Goal: Communication & Community: Participate in discussion

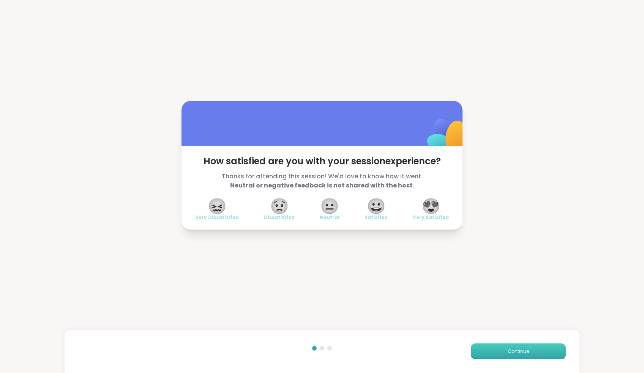
click at [532, 352] on button "Continue" at bounding box center [518, 352] width 95 height 16
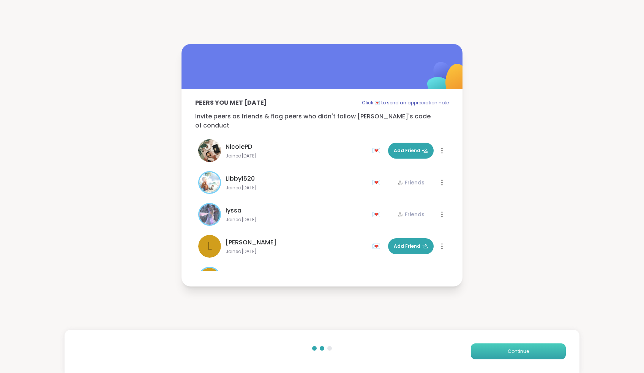
drag, startPoint x: 529, startPoint y: 354, endPoint x: 513, endPoint y: 352, distance: 16.4
click at [528, 354] on button "Continue" at bounding box center [518, 352] width 95 height 16
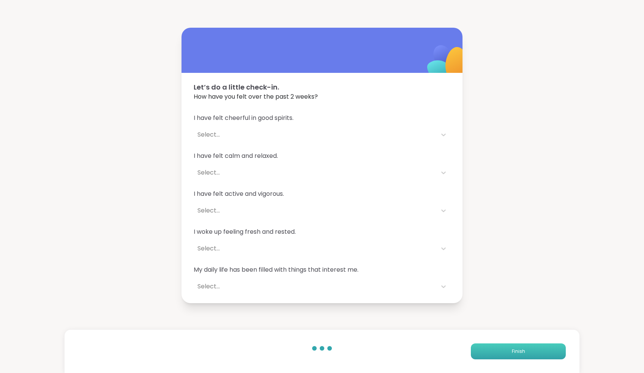
click at [513, 352] on span "Finish" at bounding box center [518, 351] width 13 height 7
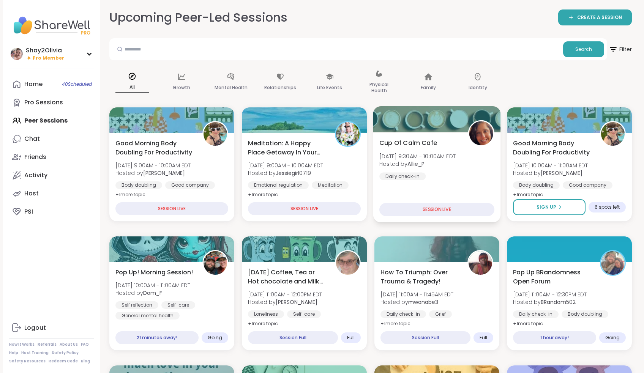
click at [456, 171] on div "Cup Of Calm Cafe [DATE] 9:30AM - 10:00AM EDT Hosted by Allie_P Daily check-in" at bounding box center [437, 159] width 115 height 42
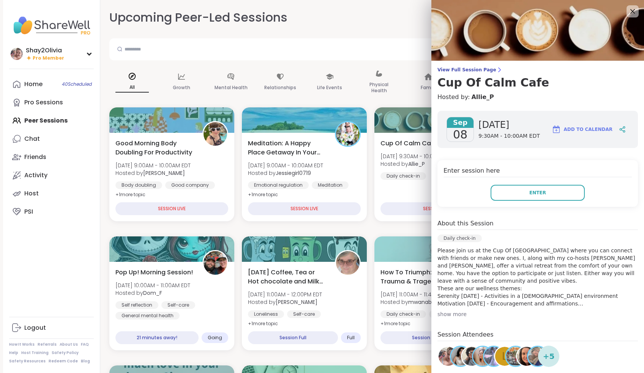
click at [581, 176] on h4 "Enter session here" at bounding box center [538, 171] width 188 height 11
click at [571, 185] on button "Enter" at bounding box center [538, 193] width 94 height 16
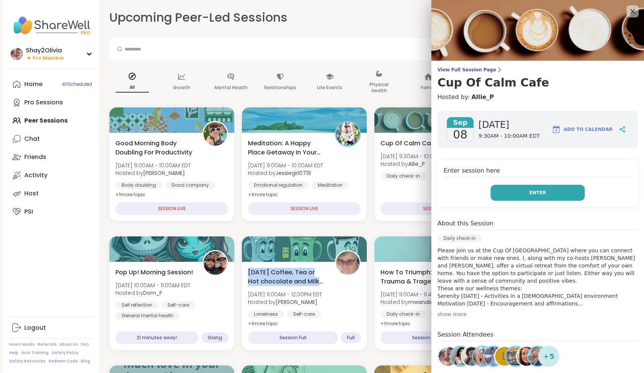
click at [580, 193] on button "Enter" at bounding box center [538, 193] width 94 height 16
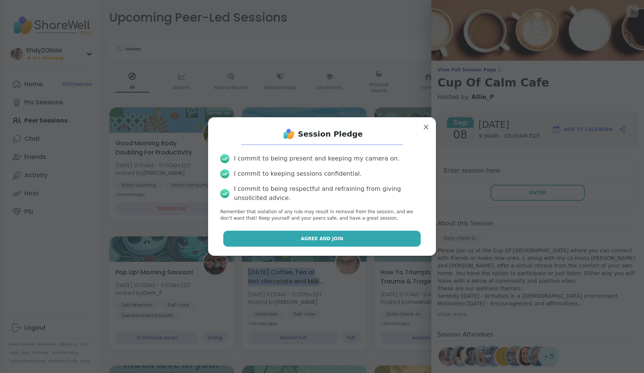
click at [359, 234] on button "Agree and Join" at bounding box center [322, 239] width 198 height 16
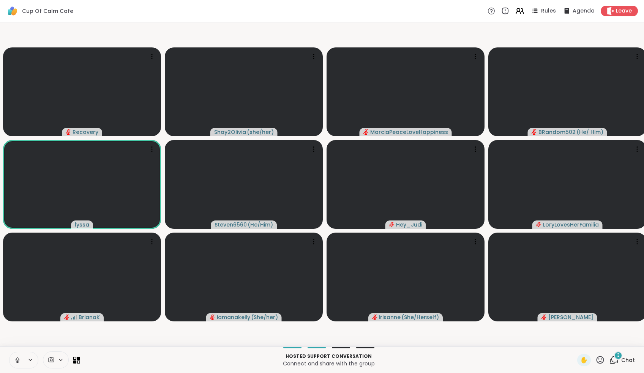
click at [16, 359] on icon at bounding box center [17, 360] width 7 height 7
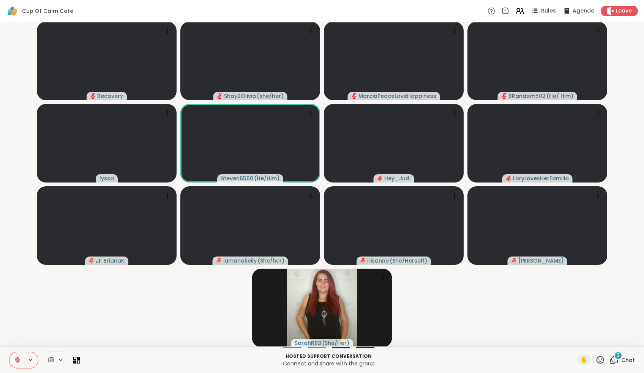
click at [618, 357] on span "3" at bounding box center [618, 356] width 3 height 6
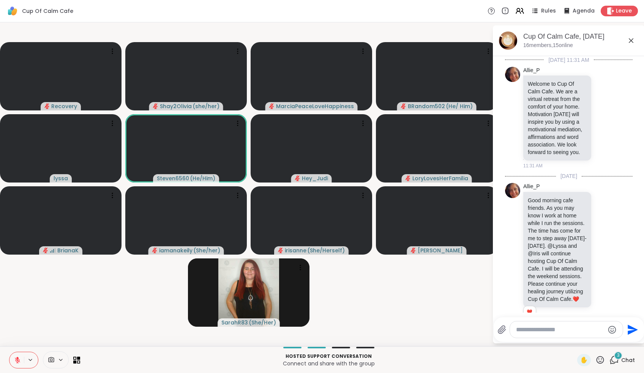
scroll to position [1305, 0]
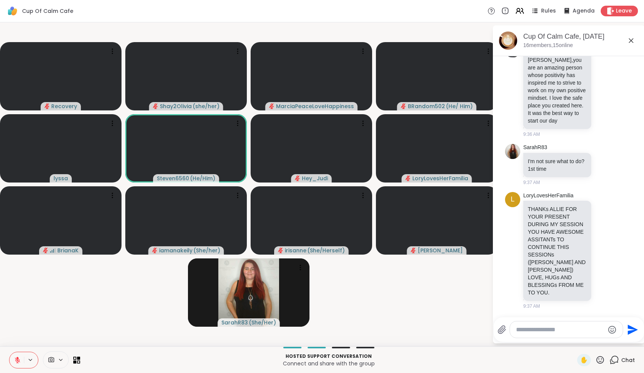
click at [571, 329] on textarea "Type your message" at bounding box center [560, 330] width 89 height 8
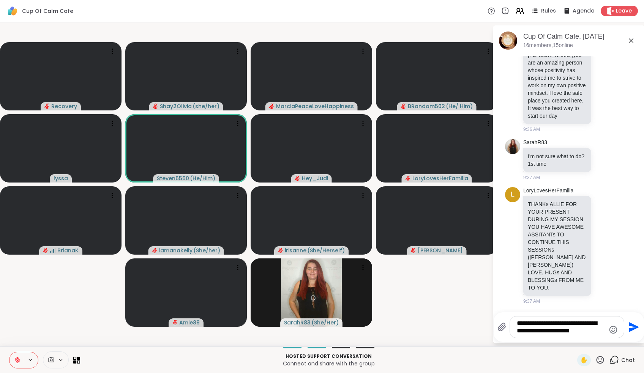
type textarea "**********"
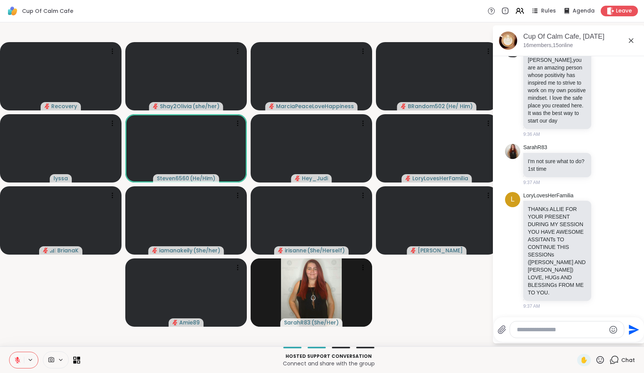
scroll to position [1350, 0]
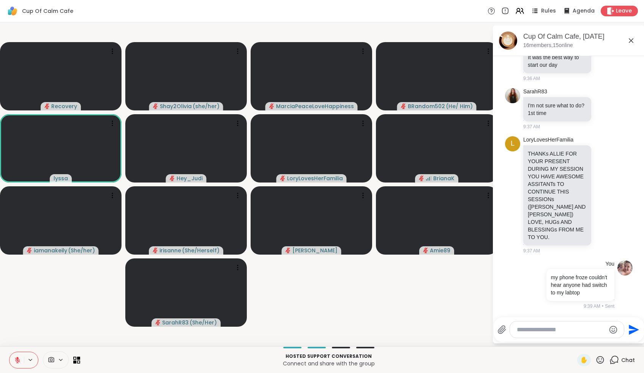
click at [644, 373] on html "Cup Of Calm Cafe Rules Agenda Leave Recovery Shay2Olivia ( she/her ) MarciaPeac…" at bounding box center [322, 186] width 644 height 373
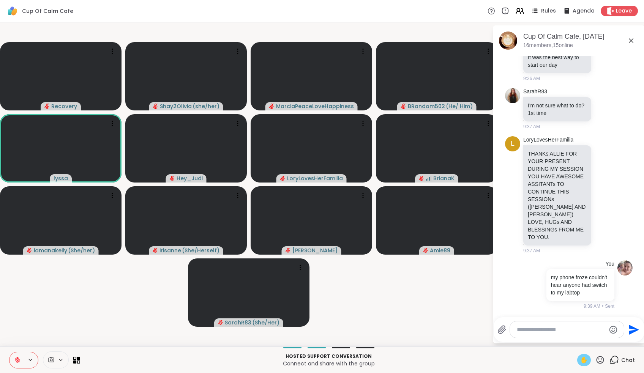
click at [585, 358] on span "✋" at bounding box center [585, 360] width 8 height 9
click at [17, 359] on icon at bounding box center [17, 360] width 7 height 7
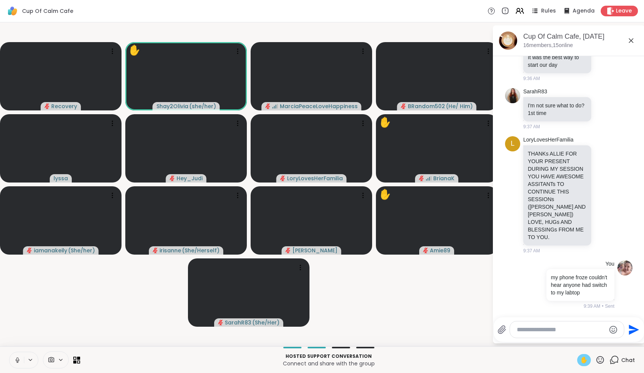
click at [17, 359] on icon at bounding box center [17, 359] width 2 height 3
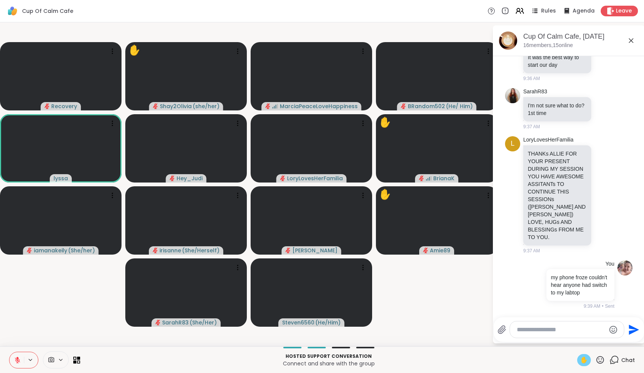
click at [590, 359] on div "✋" at bounding box center [585, 360] width 14 height 12
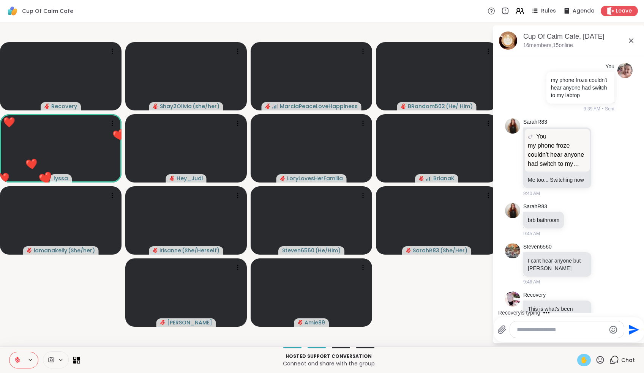
scroll to position [1586, 0]
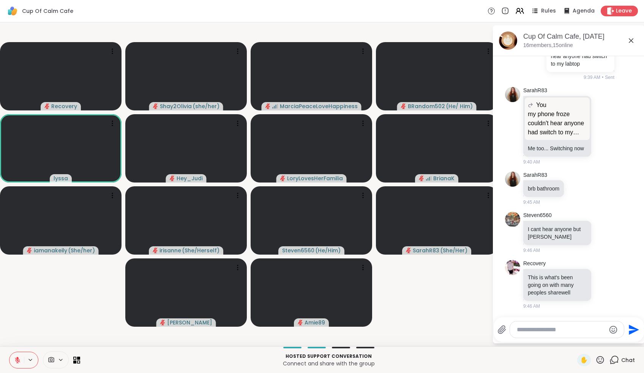
click at [20, 356] on button at bounding box center [16, 361] width 14 height 16
click at [19, 363] on icon at bounding box center [17, 360] width 7 height 7
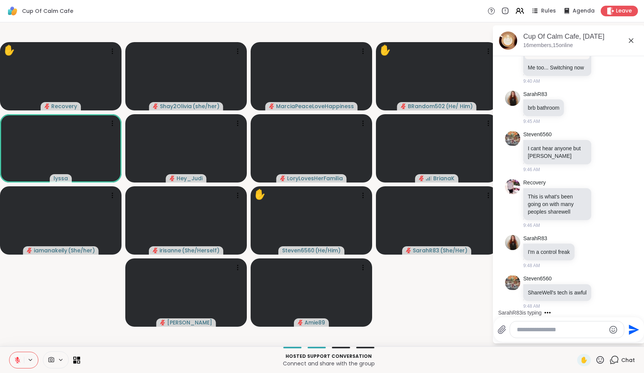
scroll to position [1722, 0]
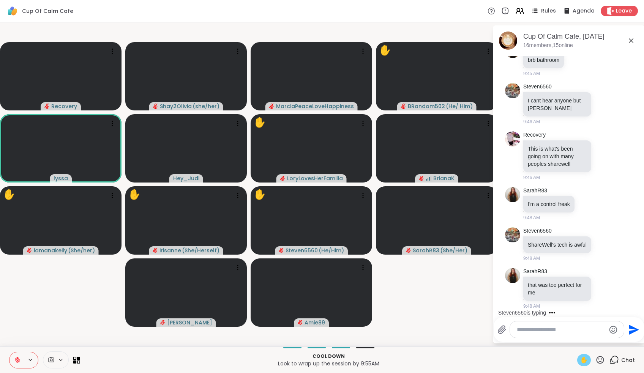
click at [584, 359] on span "✋" at bounding box center [585, 360] width 8 height 9
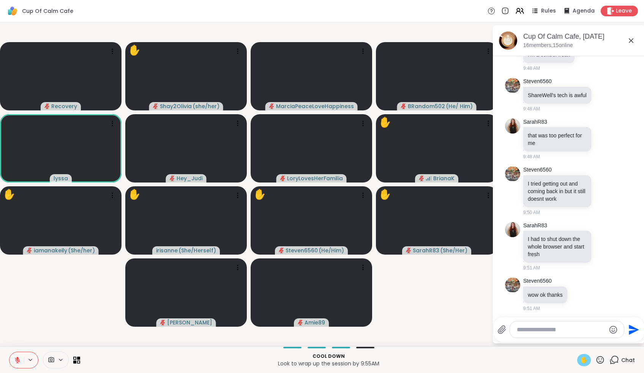
scroll to position [1881, 0]
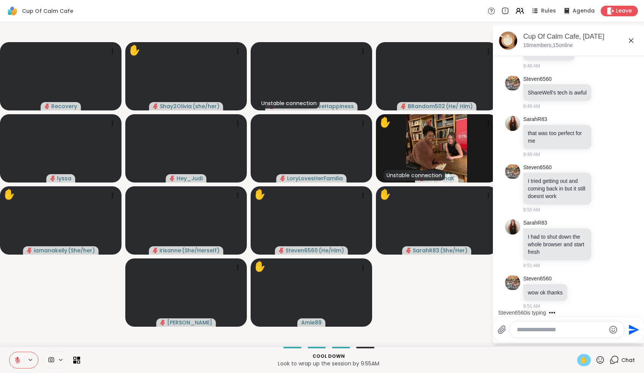
click at [17, 362] on icon at bounding box center [17, 360] width 5 height 5
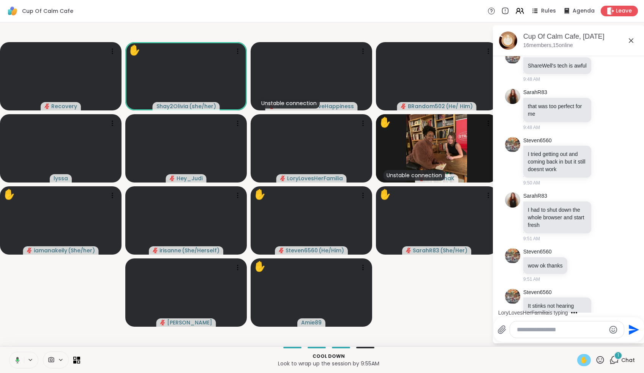
scroll to position [1939, 0]
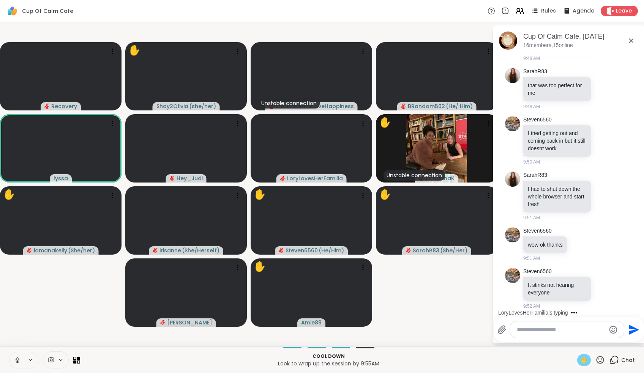
click at [17, 358] on icon at bounding box center [17, 359] width 2 height 3
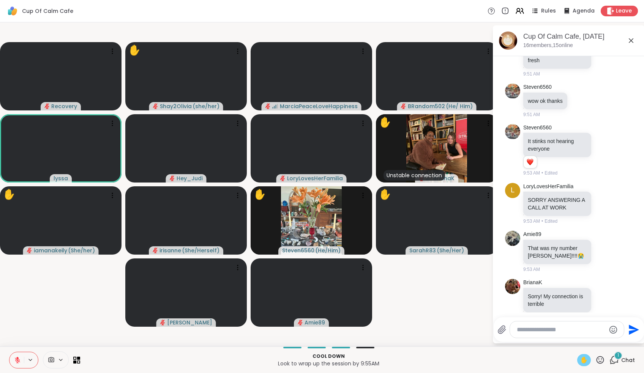
scroll to position [2094, 0]
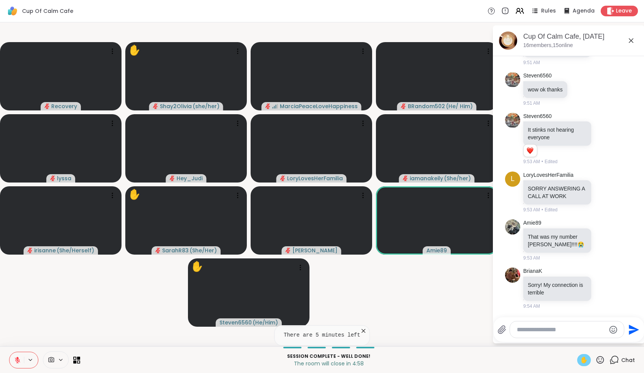
click at [588, 357] on span "✋" at bounding box center [585, 360] width 8 height 9
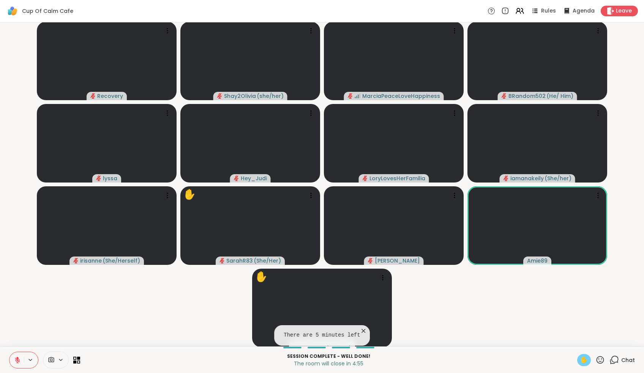
click at [589, 357] on div "✋" at bounding box center [585, 360] width 14 height 12
click at [619, 363] on icon at bounding box center [614, 360] width 9 height 9
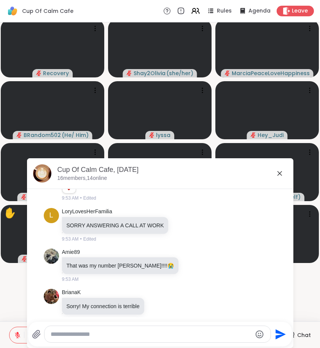
scroll to position [1679, 0]
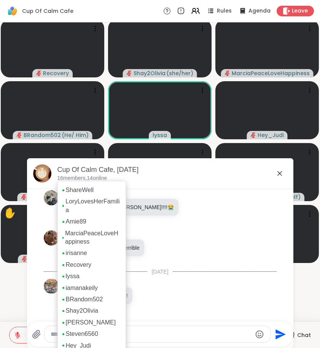
click at [74, 177] on p "16 members, 14 online" at bounding box center [82, 179] width 50 height 8
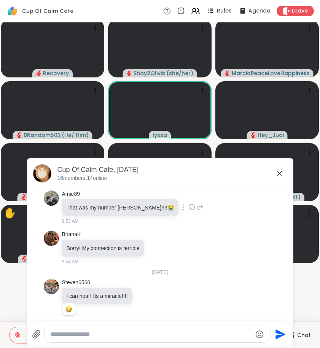
scroll to position [1676, 0]
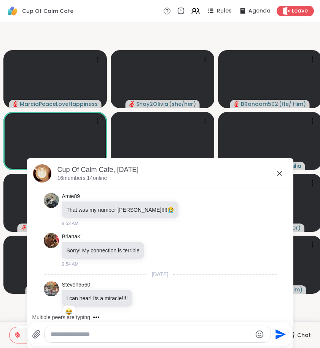
click at [162, 329] on div at bounding box center [157, 334] width 226 height 16
click at [167, 337] on textarea "Type your message" at bounding box center [151, 335] width 201 height 8
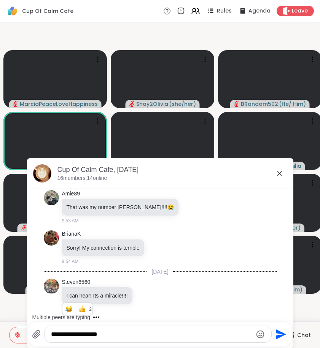
type textarea "**********"
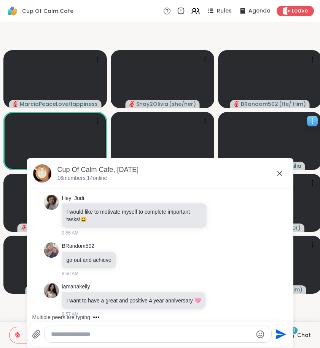
scroll to position [1983, 0]
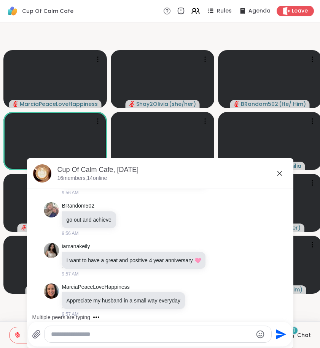
click at [275, 170] on icon at bounding box center [279, 173] width 9 height 9
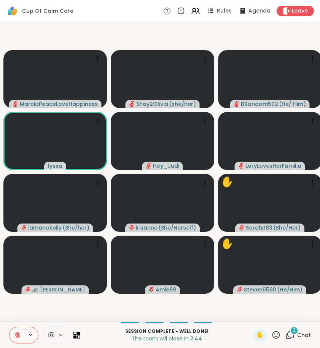
click at [291, 334] on div "3" at bounding box center [294, 331] width 8 height 8
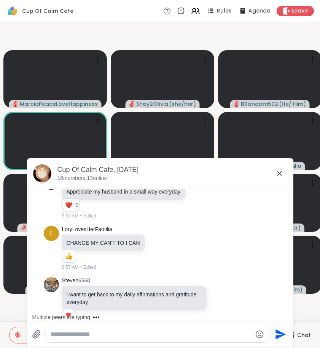
scroll to position [2132, 0]
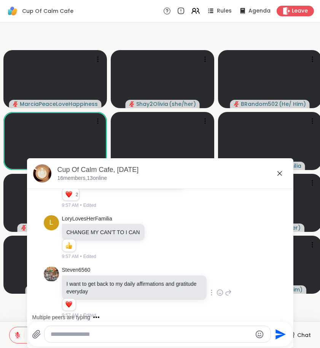
click at [216, 289] on icon at bounding box center [219, 293] width 7 height 8
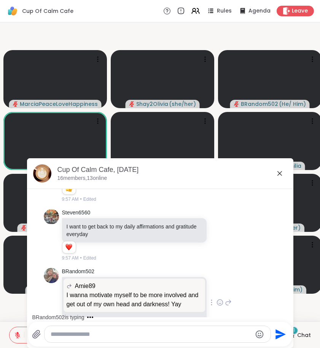
click at [216, 299] on icon at bounding box center [219, 303] width 7 height 8
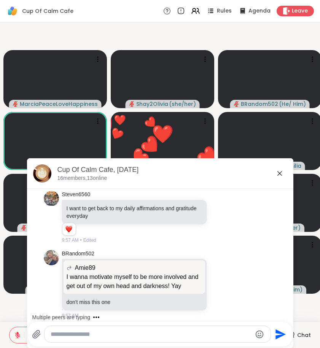
click at [209, 333] on textarea "Type your message" at bounding box center [151, 335] width 201 height 8
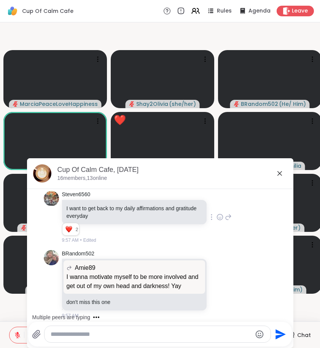
click at [217, 215] on icon at bounding box center [220, 218] width 6 height 6
click at [212, 198] on button "Select Reaction: Heart" at bounding box center [219, 205] width 15 height 15
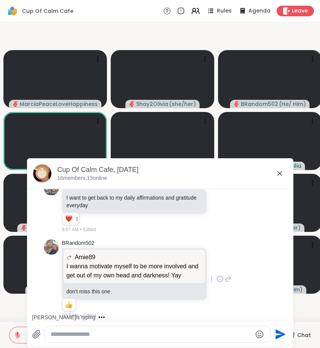
click at [216, 275] on icon at bounding box center [219, 279] width 7 height 8
click at [216, 265] on div "Select Reaction: Heart" at bounding box center [219, 267] width 7 height 7
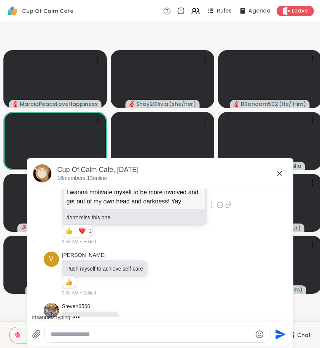
scroll to position [2291, 0]
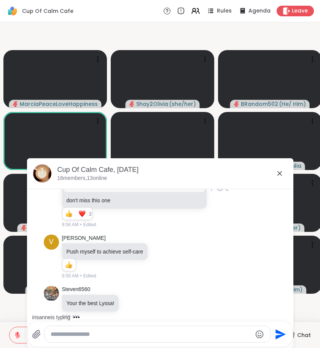
click at [275, 177] on icon at bounding box center [279, 173] width 9 height 9
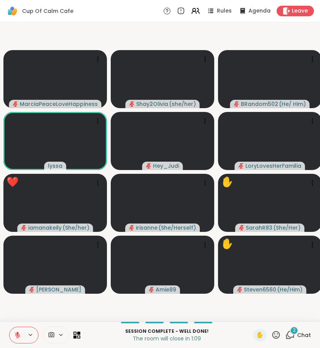
click at [275, 332] on icon at bounding box center [275, 335] width 9 height 9
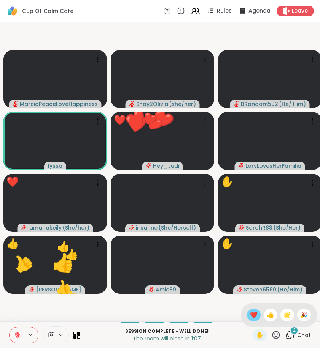
click at [252, 315] on span "❤️" at bounding box center [254, 315] width 8 height 9
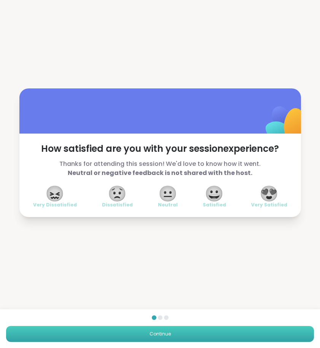
click at [57, 334] on button "Continue" at bounding box center [159, 334] width 307 height 16
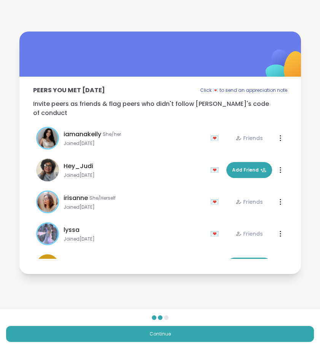
drag, startPoint x: 59, startPoint y: 337, endPoint x: 56, endPoint y: 346, distance: 9.7
click at [59, 337] on button "Continue" at bounding box center [159, 334] width 307 height 16
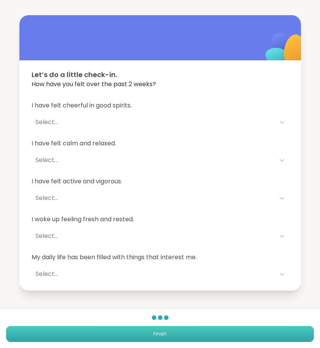
click at [74, 331] on button "Finish" at bounding box center [159, 334] width 307 height 16
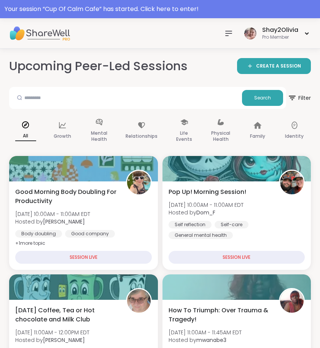
click at [229, 35] on icon at bounding box center [228, 33] width 9 height 9
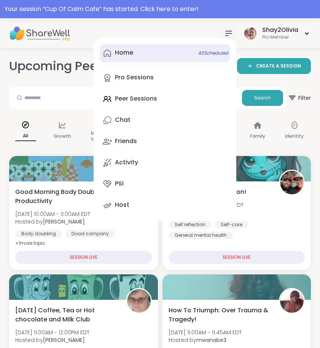
click at [204, 53] on span "40 Scheduled" at bounding box center [213, 53] width 30 height 6
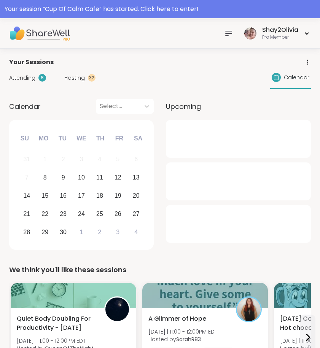
click at [83, 77] on span "Hosting" at bounding box center [74, 78] width 21 height 8
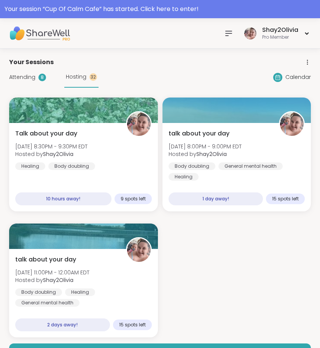
click at [21, 76] on span "Attending" at bounding box center [22, 77] width 26 height 8
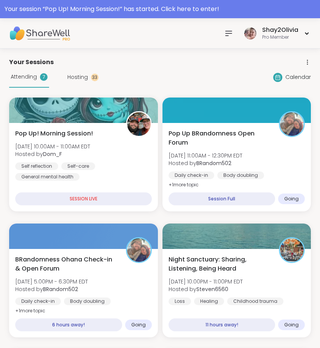
click at [225, 37] on icon at bounding box center [228, 33] width 9 height 9
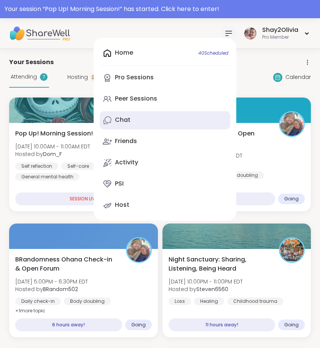
click at [157, 117] on link "Chat" at bounding box center [165, 120] width 130 height 18
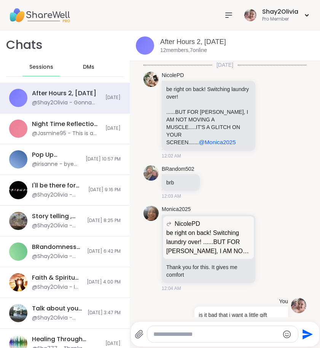
scroll to position [3492, 0]
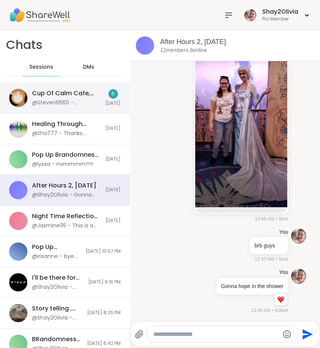
click at [92, 93] on div "Cup Of Calm Cafe, [DATE]" at bounding box center [66, 93] width 69 height 8
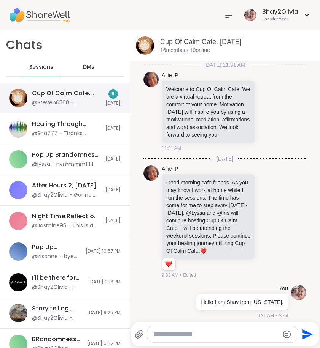
scroll to position [2784, 0]
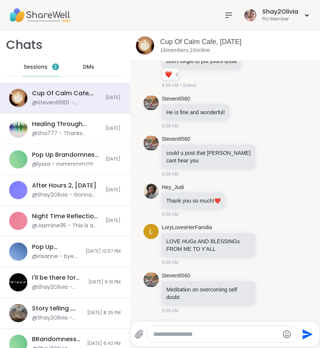
click at [40, 62] on div "Sessions 2" at bounding box center [40, 67] width 37 height 18
click at [40, 68] on span "Sessions" at bounding box center [36, 67] width 24 height 8
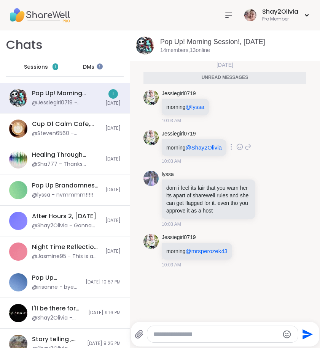
click at [250, 145] on icon at bounding box center [247, 146] width 7 height 9
type textarea "*******"
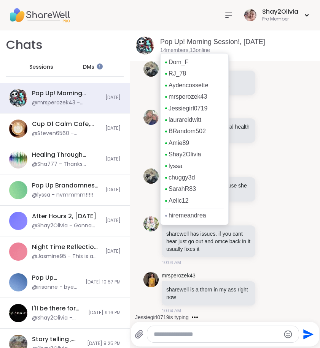
scroll to position [314, 0]
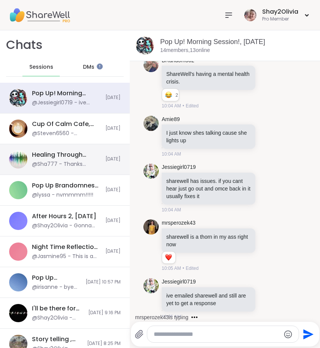
click at [200, 335] on textarea "Type your message" at bounding box center [216, 335] width 126 height 8
type textarea "**********"
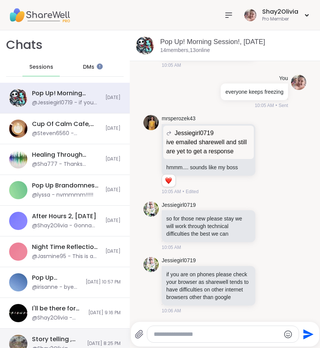
scroll to position [557, 0]
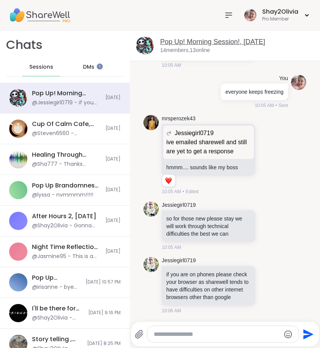
click at [188, 38] on link "Pop Up! Morning Session!, Sep 08" at bounding box center [212, 42] width 105 height 8
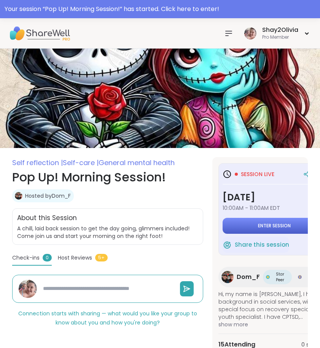
click at [245, 226] on button "Enter session" at bounding box center [273, 226] width 103 height 16
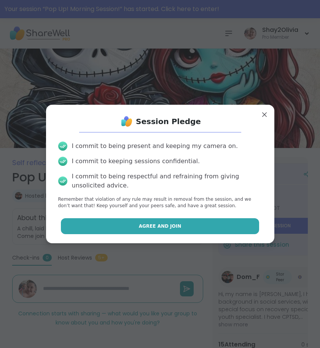
click at [219, 225] on button "Agree and Join" at bounding box center [160, 226] width 198 height 16
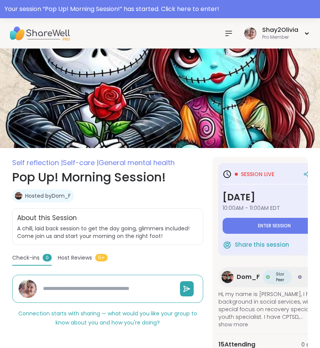
type textarea "*"
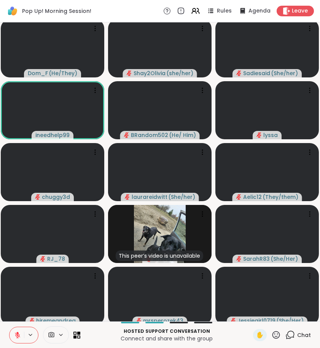
click at [275, 334] on icon at bounding box center [275, 335] width 9 height 9
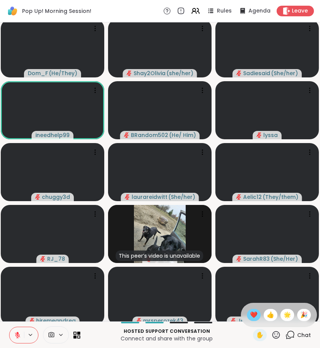
click at [253, 320] on div "❤️" at bounding box center [254, 315] width 14 height 12
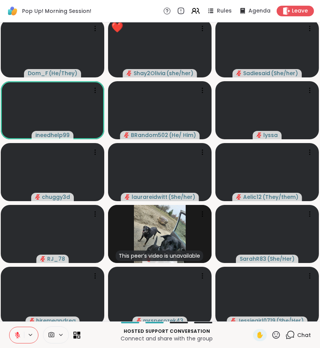
click at [293, 337] on icon at bounding box center [290, 334] width 7 height 7
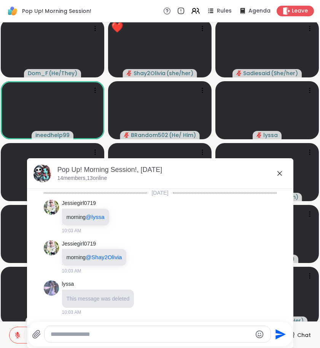
scroll to position [678, 0]
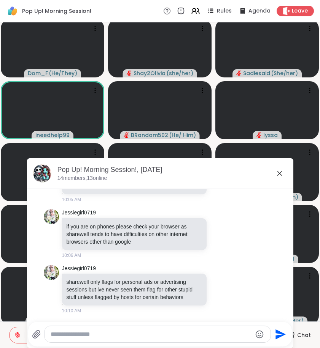
click at [237, 328] on div at bounding box center [157, 334] width 226 height 16
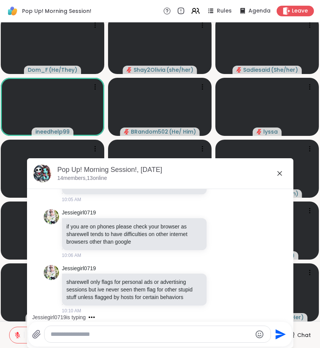
click at [223, 333] on textarea "Type your message" at bounding box center [151, 335] width 201 height 8
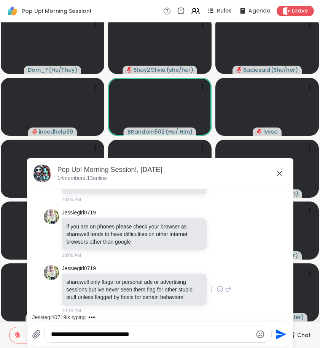
type textarea "**********"
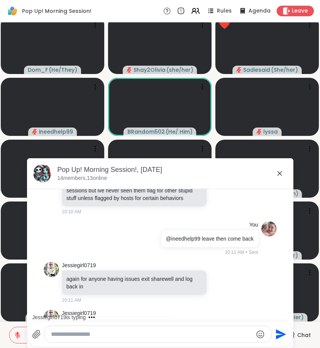
scroll to position [806, 0]
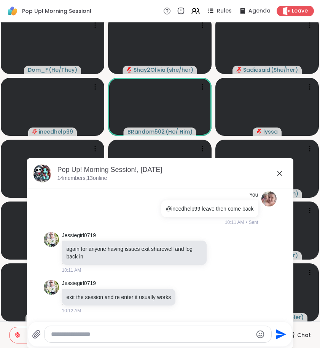
click at [278, 173] on icon at bounding box center [279, 173] width 9 height 9
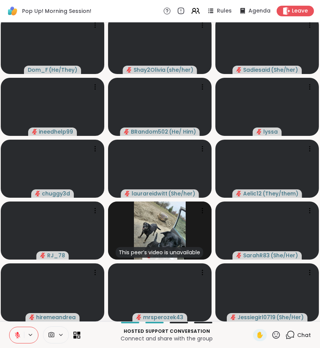
click at [273, 334] on icon at bounding box center [276, 335] width 8 height 8
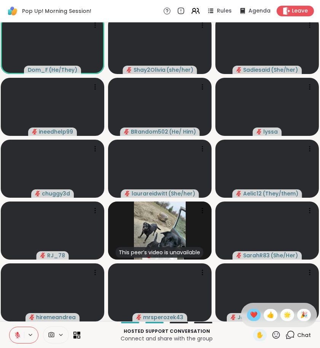
click at [252, 313] on span "❤️" at bounding box center [254, 315] width 8 height 9
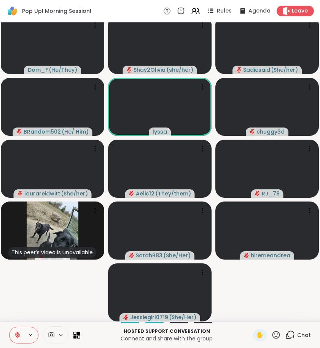
click at [278, 335] on icon at bounding box center [276, 335] width 8 height 8
click at [251, 315] on span "❤️" at bounding box center [254, 315] width 8 height 9
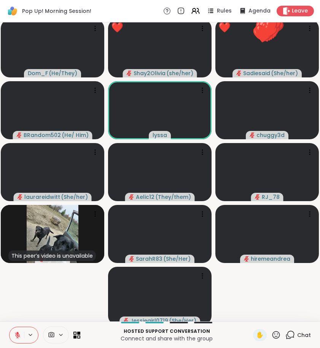
scroll to position [0, 0]
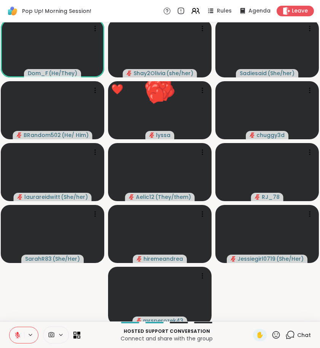
click at [272, 336] on icon at bounding box center [275, 335] width 9 height 9
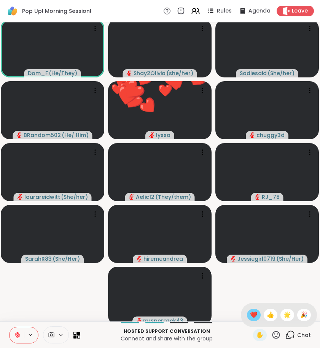
click at [252, 318] on span "❤️" at bounding box center [254, 315] width 8 height 9
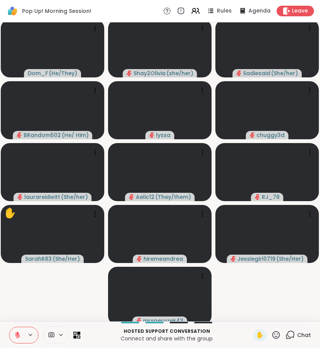
click at [273, 336] on icon at bounding box center [276, 335] width 8 height 8
click at [252, 314] on span "❤️" at bounding box center [254, 315] width 8 height 9
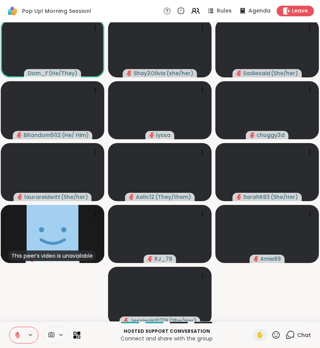
click at [280, 340] on div "✋" at bounding box center [267, 335] width 28 height 12
click at [275, 338] on icon at bounding box center [275, 335] width 9 height 9
click at [250, 321] on div "❤️" at bounding box center [254, 315] width 14 height 12
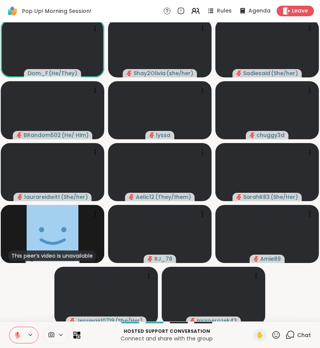
click at [19, 335] on icon at bounding box center [17, 335] width 7 height 7
drag, startPoint x: 5, startPoint y: 285, endPoint x: 19, endPoint y: 335, distance: 52.4
click at [19, 335] on icon at bounding box center [17, 335] width 7 height 7
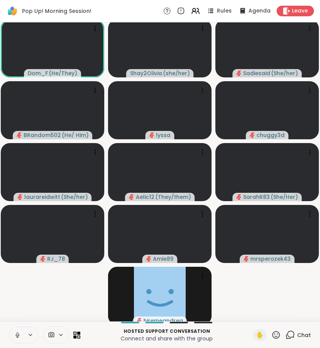
click at [19, 336] on icon at bounding box center [18, 335] width 4 height 2
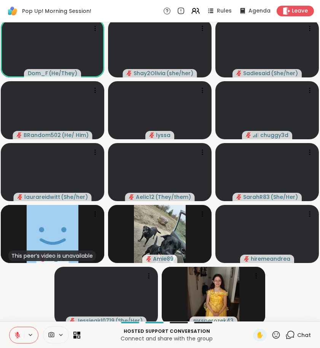
click at [283, 340] on div "✋ Chat" at bounding box center [282, 335] width 58 height 12
click at [290, 336] on icon at bounding box center [289, 335] width 9 height 9
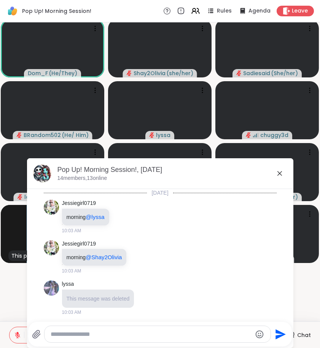
scroll to position [917, 0]
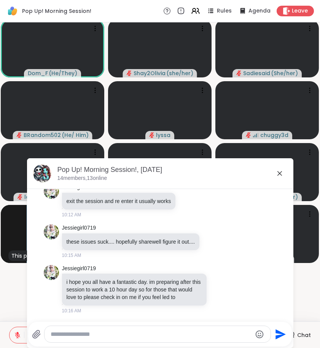
click at [213, 330] on div at bounding box center [157, 334] width 226 height 16
click at [237, 335] on textarea "Type your message" at bounding box center [151, 335] width 201 height 8
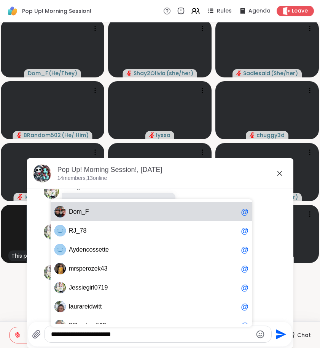
click at [175, 214] on span "D o m _ F" at bounding box center [153, 212] width 169 height 8
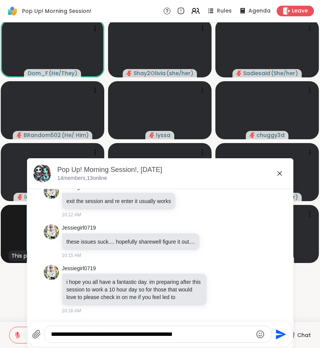
type textarea "**********"
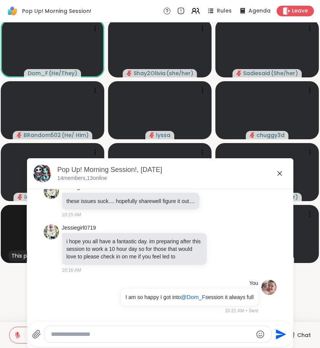
click at [278, 172] on icon at bounding box center [279, 173] width 5 height 5
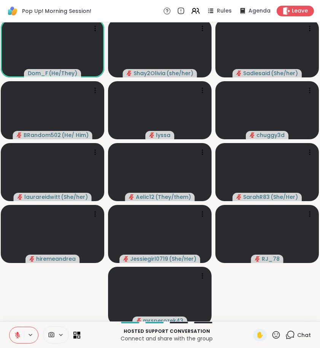
click at [294, 332] on icon at bounding box center [289, 335] width 9 height 9
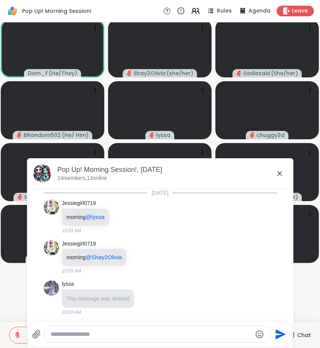
scroll to position [986, 0]
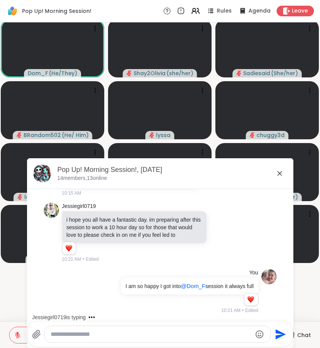
click at [280, 171] on icon at bounding box center [279, 173] width 9 height 9
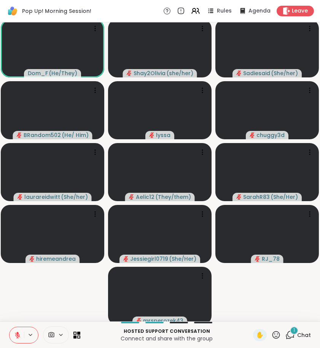
click at [288, 335] on icon at bounding box center [289, 335] width 9 height 9
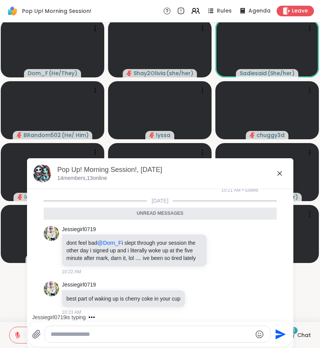
scroll to position [1097, 0]
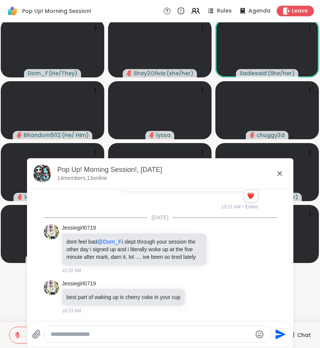
click at [87, 329] on div at bounding box center [157, 334] width 226 height 16
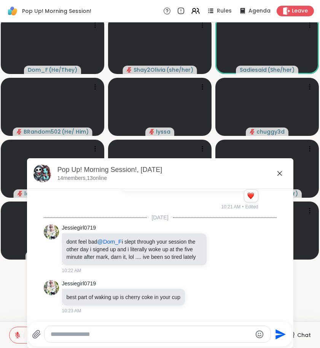
click at [87, 331] on textarea "Type your message" at bounding box center [151, 335] width 201 height 8
type textarea "*"
click at [210, 297] on icon at bounding box center [206, 297] width 7 height 9
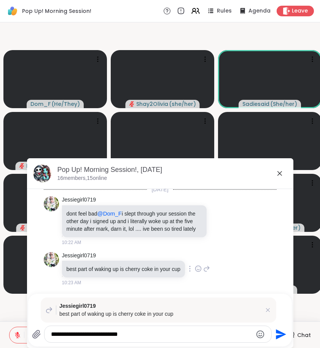
scroll to position [0, 0]
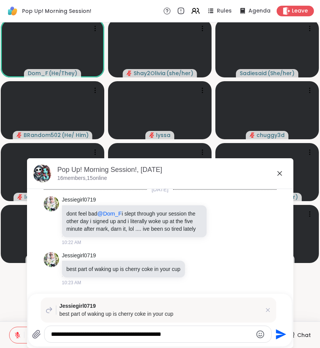
type textarea "**********"
click at [278, 335] on icon "Send" at bounding box center [280, 335] width 12 height 12
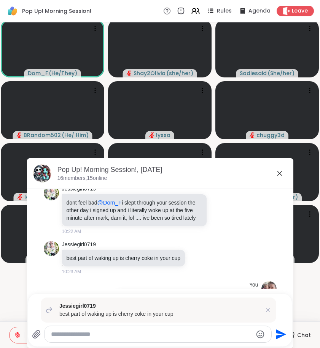
scroll to position [1173, 0]
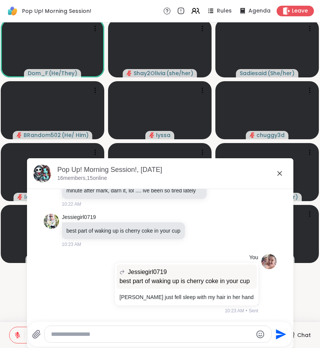
click at [36, 332] on icon at bounding box center [36, 334] width 9 height 9
click at [0, 0] on input "file" at bounding box center [0, 0] width 0 height 0
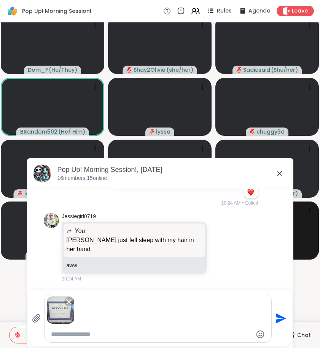
scroll to position [0, 0]
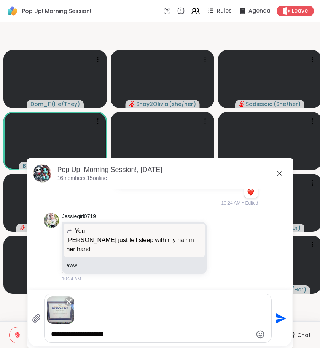
type textarea "**********"
click at [62, 305] on img at bounding box center [60, 310] width 27 height 27
click at [59, 312] on img at bounding box center [60, 310] width 27 height 27
click at [110, 334] on textarea "**********" at bounding box center [151, 335] width 201 height 8
drag, startPoint x: 125, startPoint y: 330, endPoint x: 4, endPoint y: 337, distance: 120.6
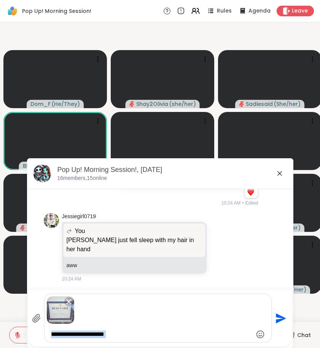
click at [4, 337] on div "Pop Up! Morning Session! Rules Agenda Leave Dom_F ( He/They ) Shay2Olivia ( she…" at bounding box center [160, 174] width 320 height 348
click at [71, 299] on icon "Remove attachment" at bounding box center [68, 301] width 9 height 9
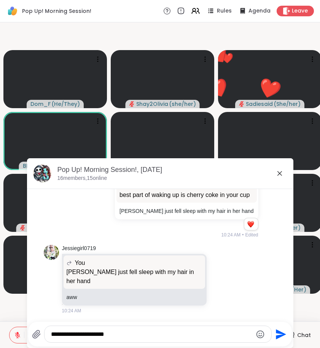
click at [130, 330] on div "**********" at bounding box center [157, 334] width 226 height 16
click at [123, 346] on div "**********" at bounding box center [159, 334] width 263 height 25
click at [111, 330] on div "**********" at bounding box center [157, 334] width 226 height 16
drag, startPoint x: 112, startPoint y: 336, endPoint x: 35, endPoint y: 336, distance: 76.7
click at [35, 336] on div "**********" at bounding box center [151, 334] width 239 height 17
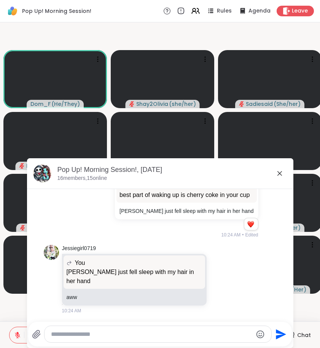
click at [280, 173] on icon at bounding box center [279, 173] width 9 height 9
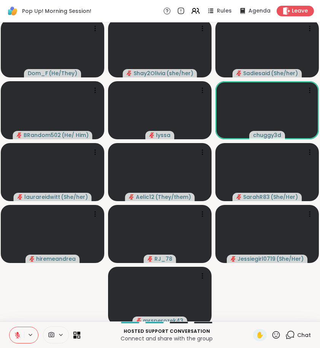
click at [291, 332] on icon at bounding box center [290, 334] width 7 height 7
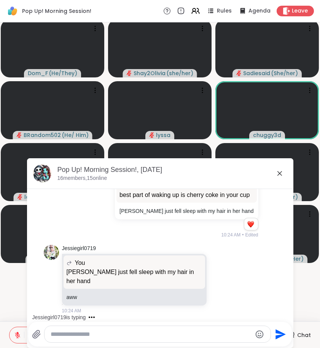
scroll to position [3, 0]
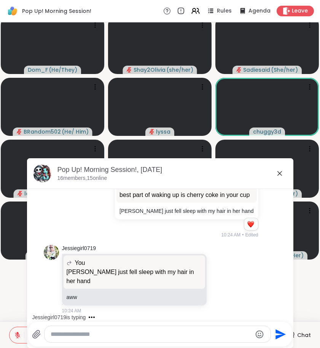
click at [164, 324] on div "Send" at bounding box center [159, 334] width 263 height 25
click at [164, 329] on div at bounding box center [157, 334] width 226 height 16
click at [164, 334] on textarea "Type your message" at bounding box center [151, 335] width 201 height 8
type textarea "**********"
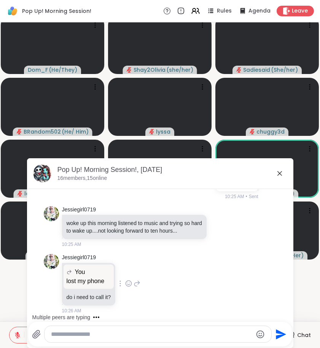
scroll to position [1459, 0]
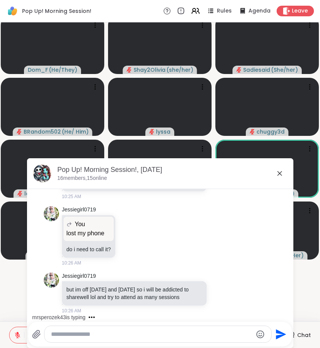
click at [278, 175] on icon at bounding box center [279, 173] width 9 height 9
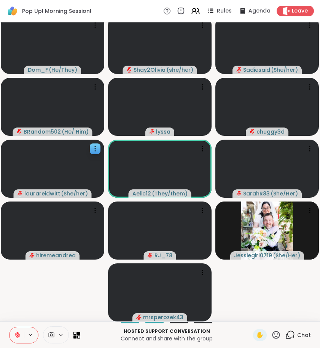
scroll to position [0, 0]
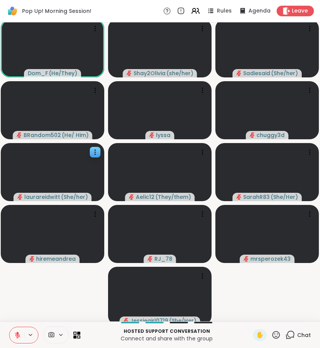
click at [21, 331] on button at bounding box center [16, 336] width 14 height 16
drag, startPoint x: 27, startPoint y: 175, endPoint x: 21, endPoint y: 331, distance: 156.3
click at [21, 331] on button at bounding box center [16, 336] width 14 height 16
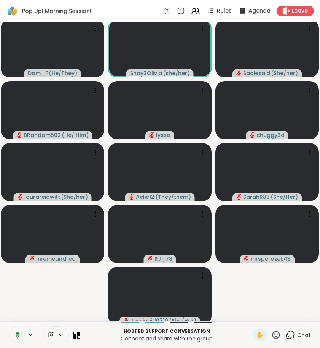
click at [19, 330] on button at bounding box center [16, 336] width 16 height 16
click at [19, 330] on button at bounding box center [16, 336] width 14 height 16
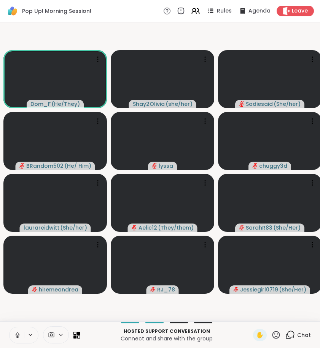
click at [17, 334] on icon at bounding box center [17, 335] width 7 height 7
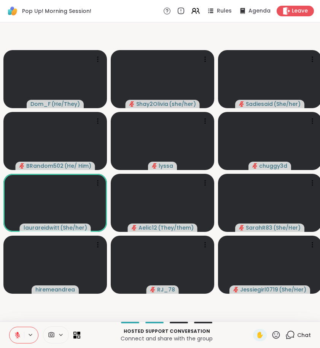
click at [294, 331] on icon at bounding box center [289, 335] width 9 height 9
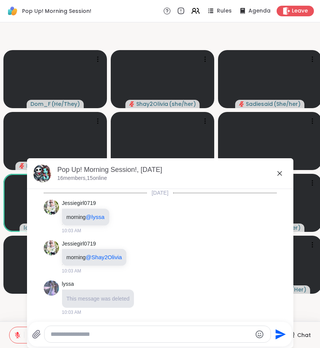
scroll to position [1882, 0]
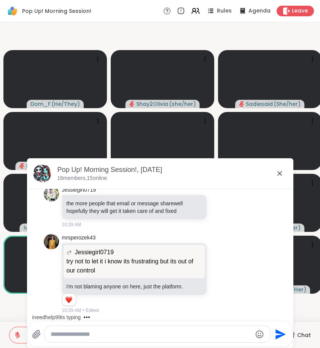
click at [200, 329] on div at bounding box center [157, 334] width 226 height 16
click at [196, 339] on div at bounding box center [157, 334] width 226 height 16
click at [193, 334] on textarea "Type your message" at bounding box center [151, 335] width 201 height 8
type textarea "***"
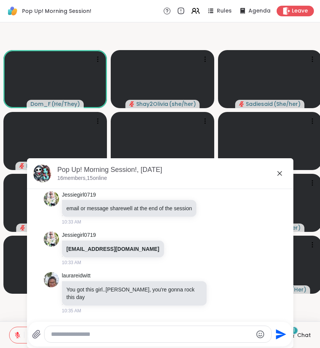
scroll to position [2342, 0]
click at [276, 176] on icon at bounding box center [279, 173] width 9 height 9
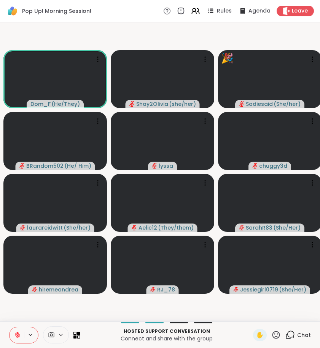
click at [274, 338] on icon at bounding box center [276, 335] width 8 height 8
click at [253, 319] on span "❤️" at bounding box center [254, 315] width 8 height 9
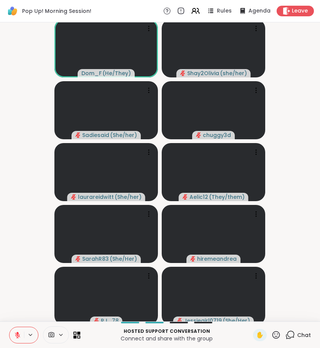
click at [18, 334] on icon at bounding box center [17, 333] width 2 height 3
click at [18, 334] on icon at bounding box center [17, 334] width 2 height 3
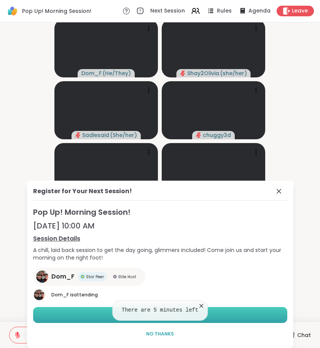
click at [78, 311] on button "Book Session" at bounding box center [160, 315] width 254 height 16
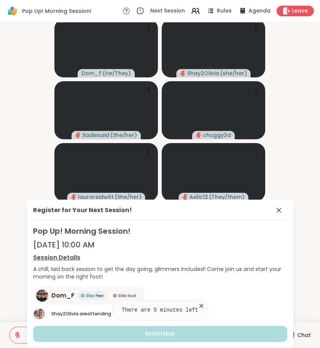
click at [200, 306] on icon at bounding box center [201, 306] width 8 height 8
click at [277, 212] on icon at bounding box center [278, 210] width 5 height 5
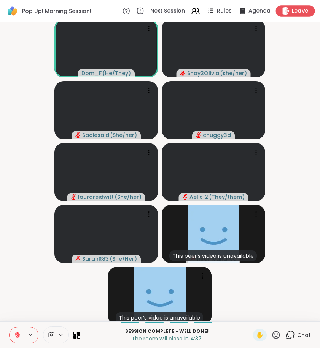
click at [292, 9] on span "Leave" at bounding box center [299, 11] width 17 height 8
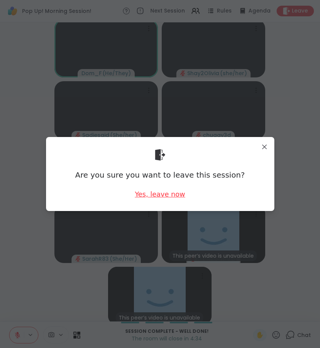
click at [165, 196] on div "Yes, leave now" at bounding box center [160, 194] width 50 height 9
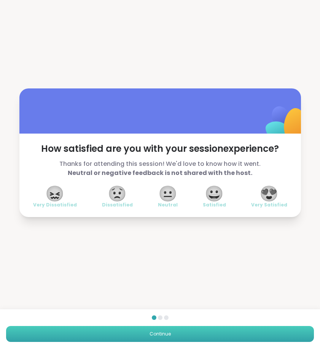
click at [143, 335] on button "Continue" at bounding box center [159, 334] width 307 height 16
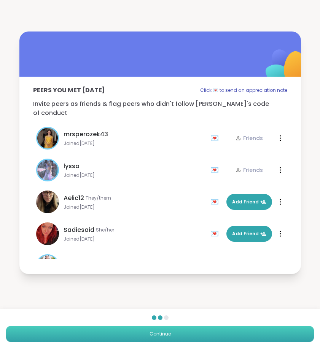
click at [143, 336] on button "Continue" at bounding box center [159, 334] width 307 height 16
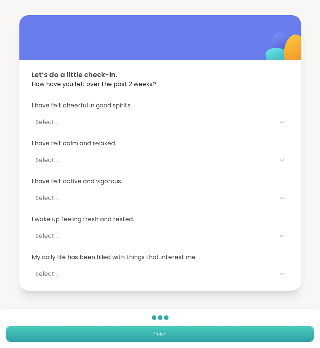
click at [143, 336] on button "Finish" at bounding box center [159, 334] width 307 height 16
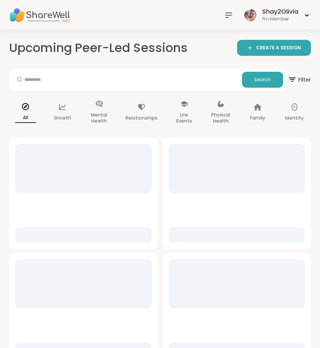
click at [226, 16] on icon at bounding box center [228, 15] width 9 height 9
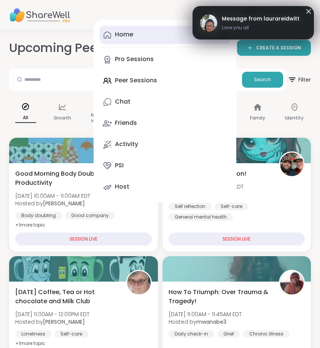
click at [140, 33] on link "Home 40 Scheduled" at bounding box center [165, 35] width 130 height 18
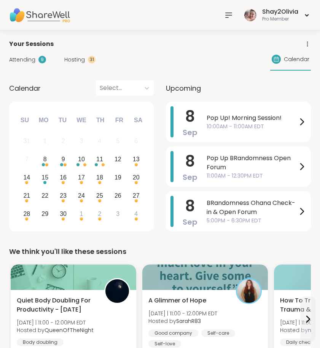
click at [252, 168] on span "Pop Up BRandomness Open Forum" at bounding box center [251, 163] width 90 height 18
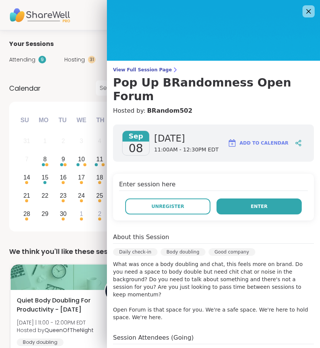
click at [258, 203] on span "Enter" at bounding box center [258, 206] width 17 height 7
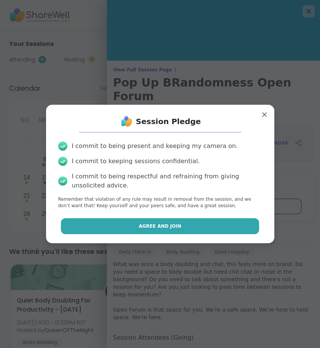
click at [201, 225] on button "Agree and Join" at bounding box center [160, 226] width 198 height 16
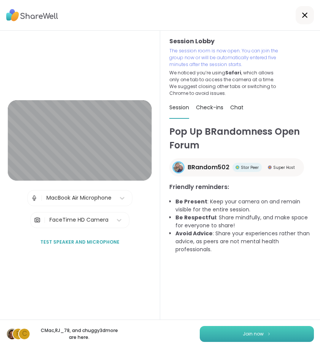
click at [254, 328] on button "Join now" at bounding box center [256, 334] width 114 height 16
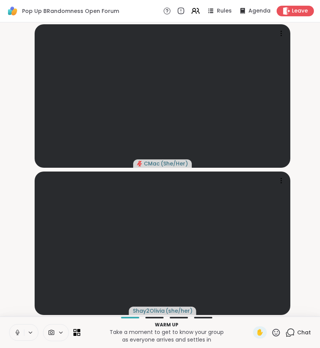
click at [17, 337] on button at bounding box center [16, 333] width 14 height 16
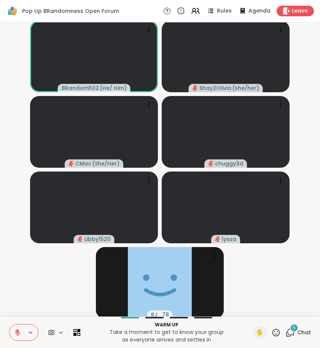
click at [291, 332] on icon at bounding box center [289, 332] width 9 height 9
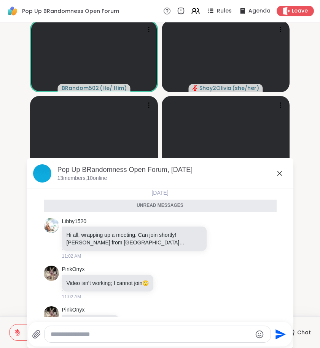
scroll to position [132, 0]
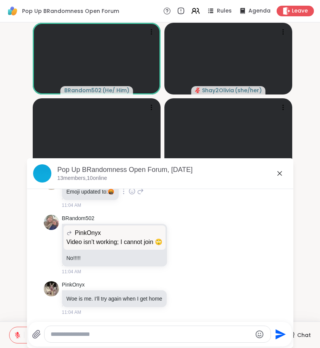
click at [174, 193] on div "PinkOnyx Emoji updated to: 🤬 11:04 AM" at bounding box center [160, 192] width 233 height 41
click at [278, 176] on icon at bounding box center [279, 173] width 9 height 9
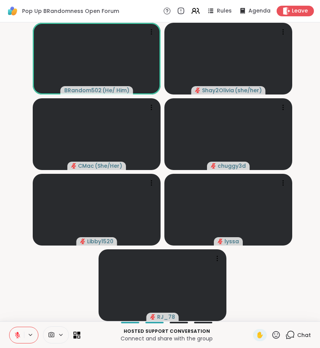
scroll to position [0, 3]
click at [289, 338] on icon at bounding box center [290, 334] width 7 height 7
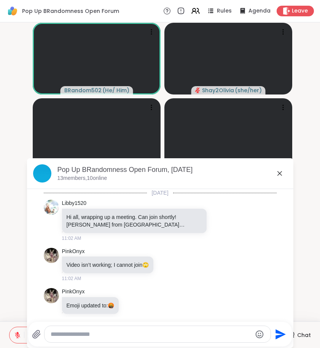
scroll to position [114, 0]
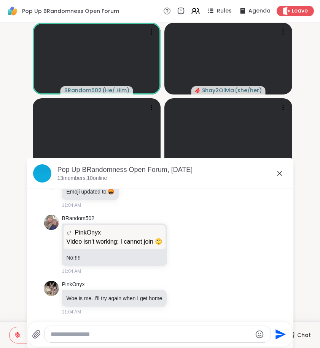
click at [166, 326] on div at bounding box center [157, 334] width 226 height 17
click at [166, 328] on div at bounding box center [157, 334] width 226 height 16
click at [151, 332] on textarea "Type your message" at bounding box center [151, 335] width 201 height 8
click at [133, 334] on textarea "**********" at bounding box center [151, 335] width 201 height 8
type textarea "**********"
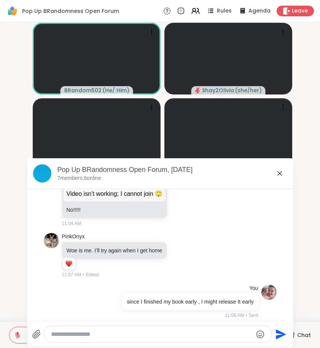
scroll to position [213, 0]
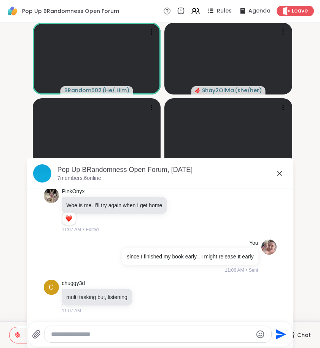
click at [280, 174] on icon at bounding box center [279, 173] width 5 height 5
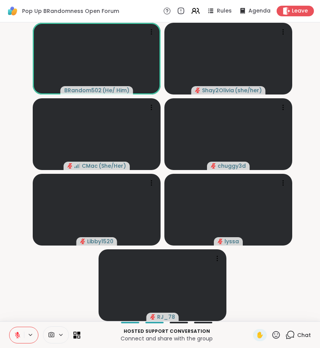
click at [14, 332] on icon at bounding box center [17, 335] width 7 height 7
click at [14, 333] on icon at bounding box center [17, 335] width 7 height 7
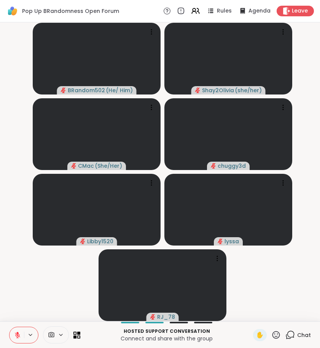
click at [17, 334] on icon at bounding box center [17, 335] width 7 height 7
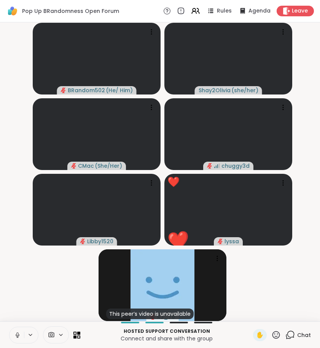
click at [16, 337] on icon at bounding box center [18, 335] width 4 height 2
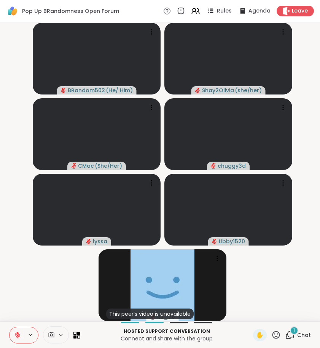
click at [293, 332] on div "1" at bounding box center [294, 331] width 8 height 8
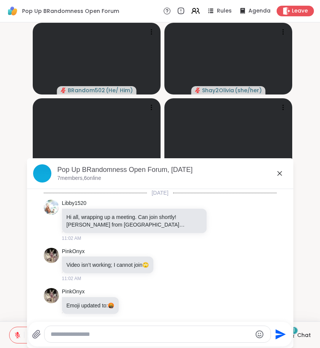
scroll to position [279, 0]
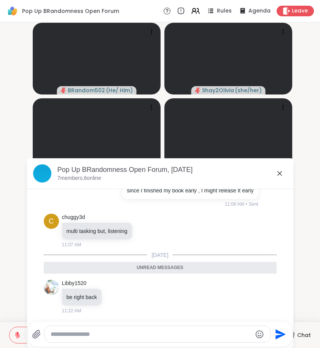
click at [280, 176] on icon at bounding box center [279, 173] width 9 height 9
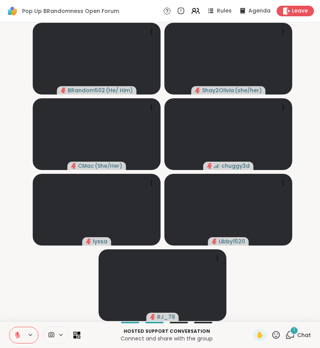
click at [291, 335] on icon at bounding box center [290, 334] width 7 height 7
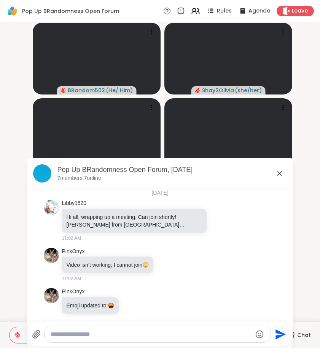
scroll to position [319, 0]
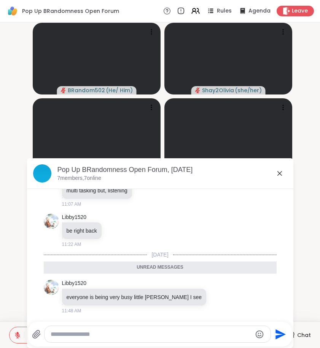
click at [279, 174] on icon at bounding box center [279, 173] width 5 height 5
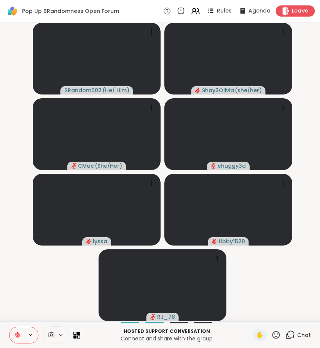
click at [305, 10] on span "Leave" at bounding box center [299, 11] width 17 height 8
click at [167, 198] on video at bounding box center [228, 210] width 128 height 72
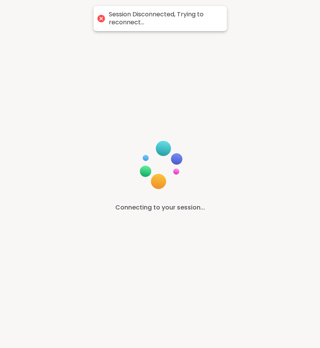
scroll to position [0, 0]
